Goal: Task Accomplishment & Management: Manage account settings

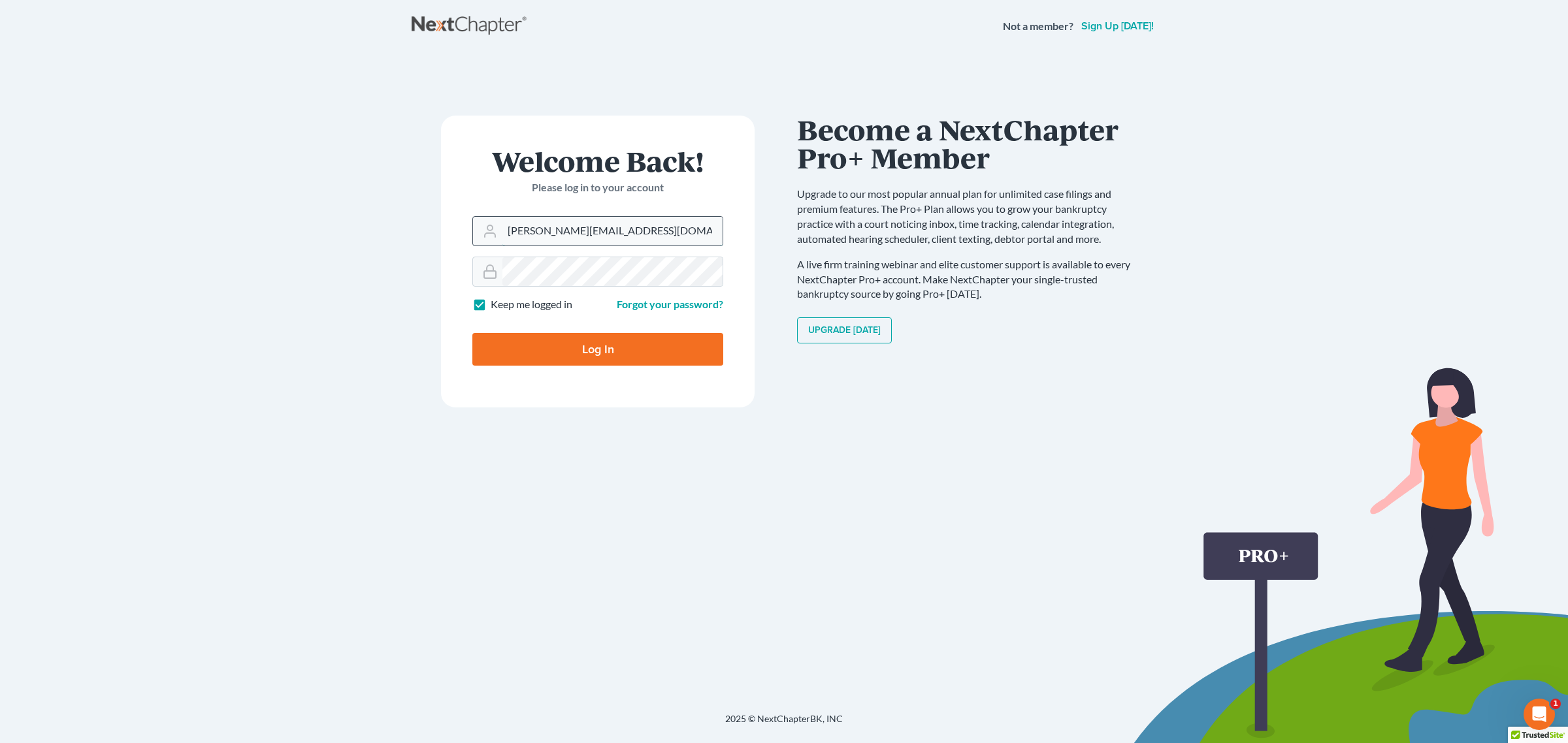
click at [625, 238] on input "andrea@kootenaibankruptcy.com" at bounding box center [612, 232] width 220 height 29
type input "service@kootenaibankruptcy.com"
click at [534, 346] on input "Log In" at bounding box center [598, 349] width 251 height 33
type input "Thinking..."
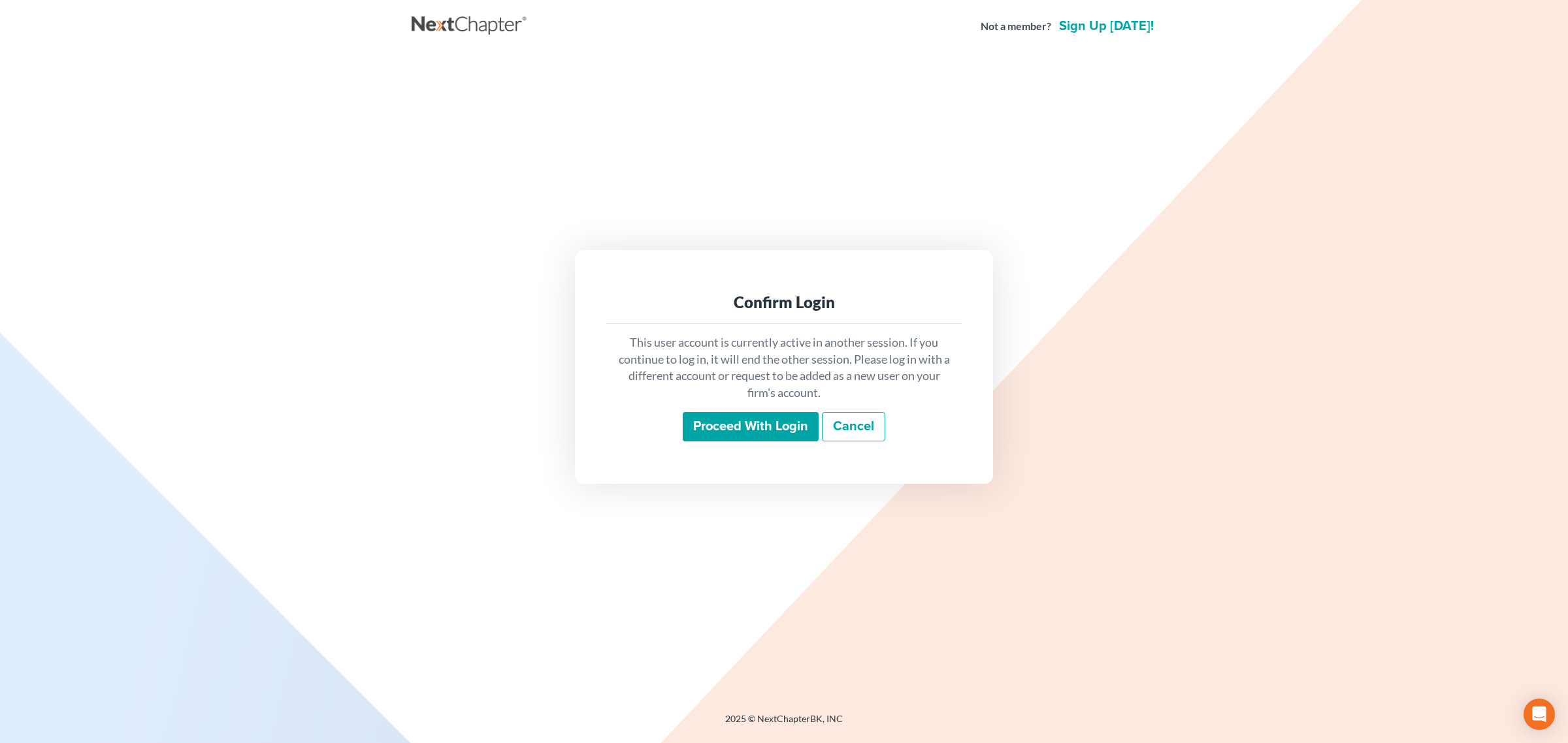
click at [700, 427] on input "Proceed with login" at bounding box center [750, 427] width 136 height 30
